Goal: Navigation & Orientation: Find specific page/section

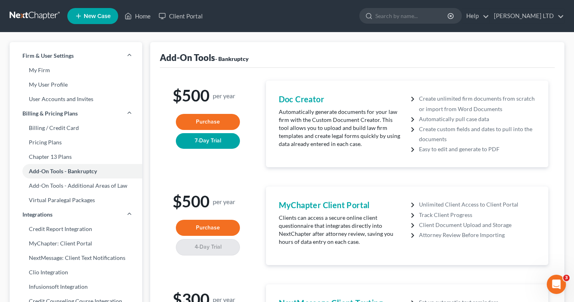
click at [38, 12] on link at bounding box center [35, 16] width 51 height 14
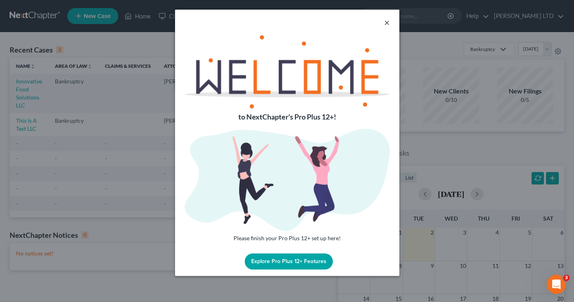
click at [388, 21] on button "×" at bounding box center [387, 23] width 6 height 10
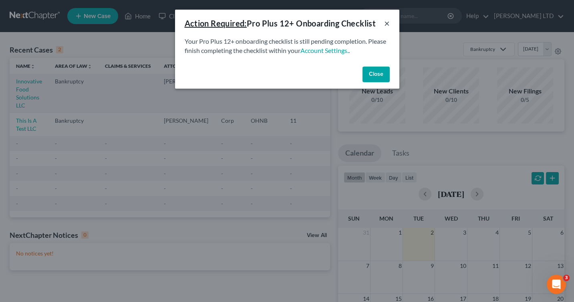
click at [387, 24] on button "×" at bounding box center [387, 23] width 6 height 10
